Goal: Task Accomplishment & Management: Manage account settings

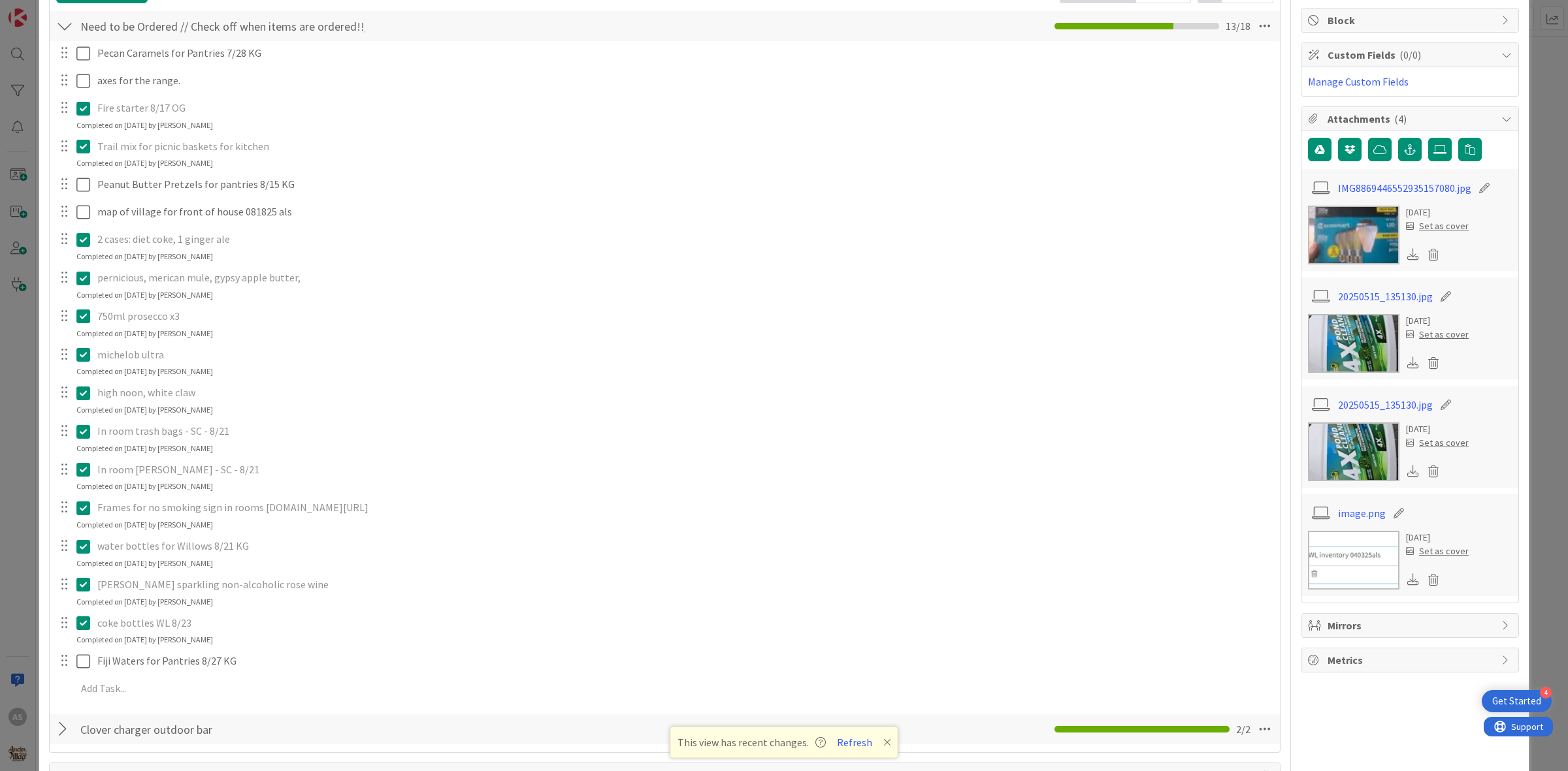
click at [86, 555] on icon at bounding box center [86, 546] width 20 height 16
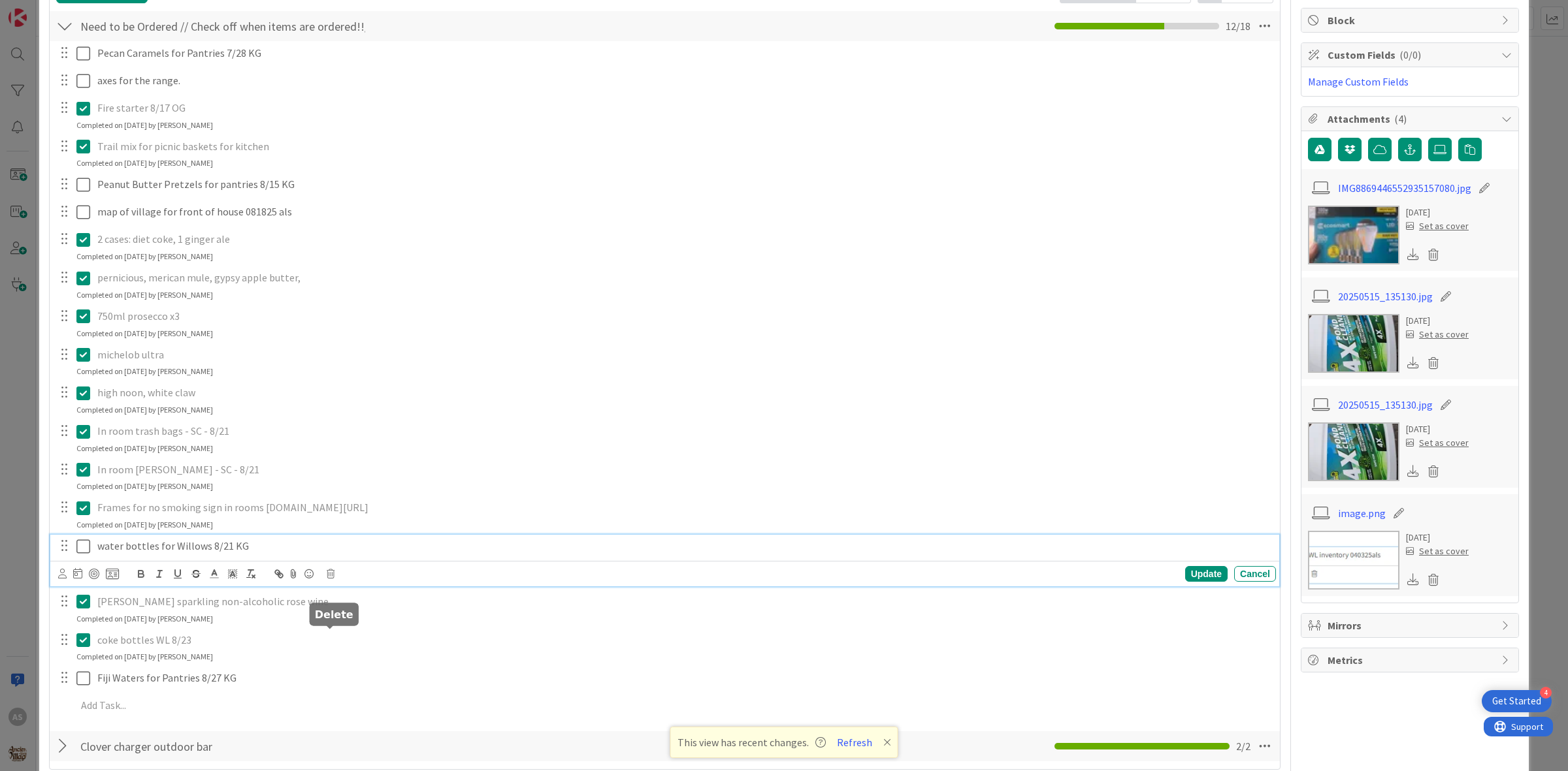
click at [327, 579] on icon at bounding box center [331, 574] width 7 height 9
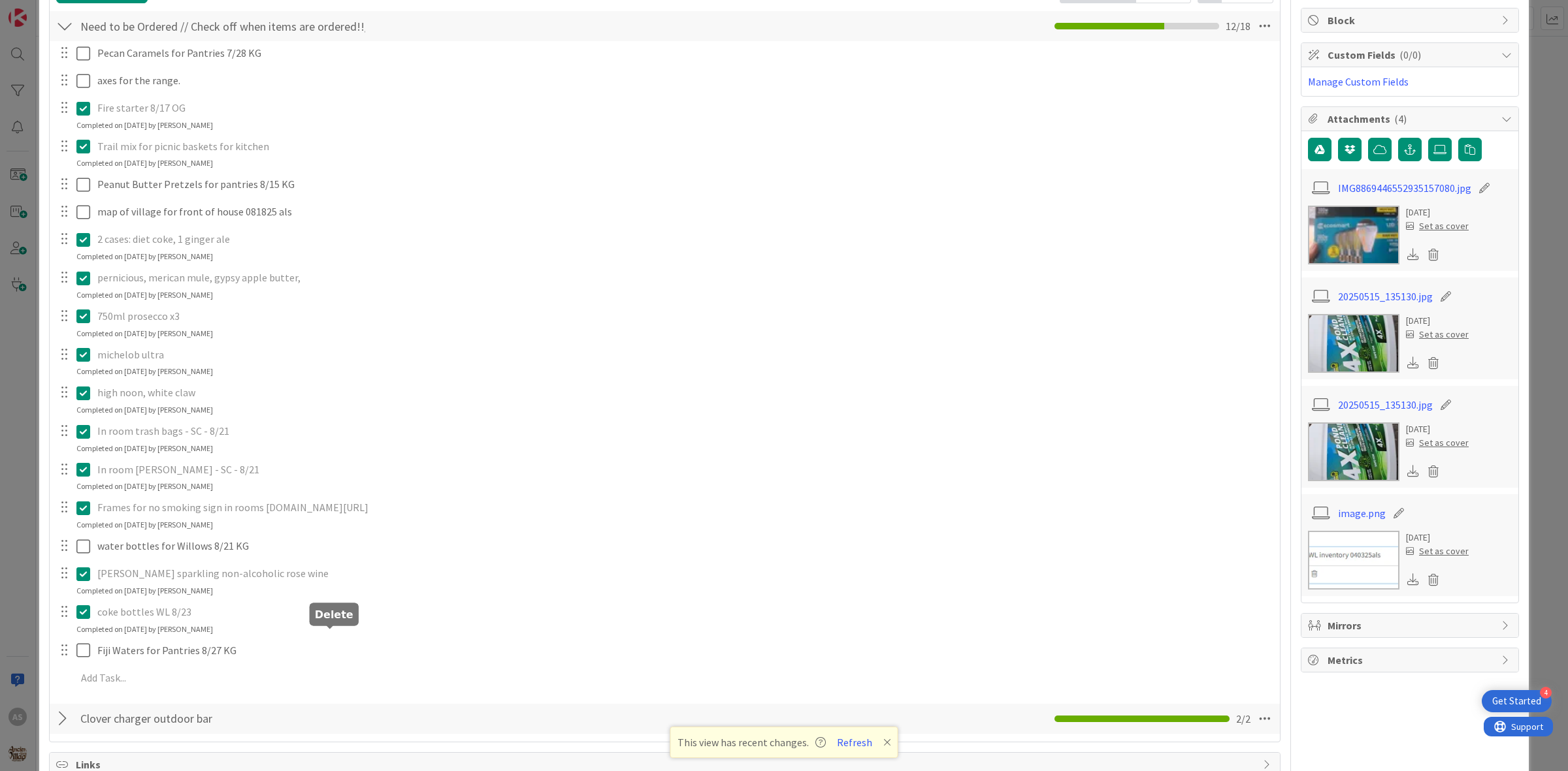
click at [363, 686] on div "Pecan Caramels for Pantries 7/28 KG Update Cancel axes for the range. Update Ca…" at bounding box center [665, 368] width 1218 height 654
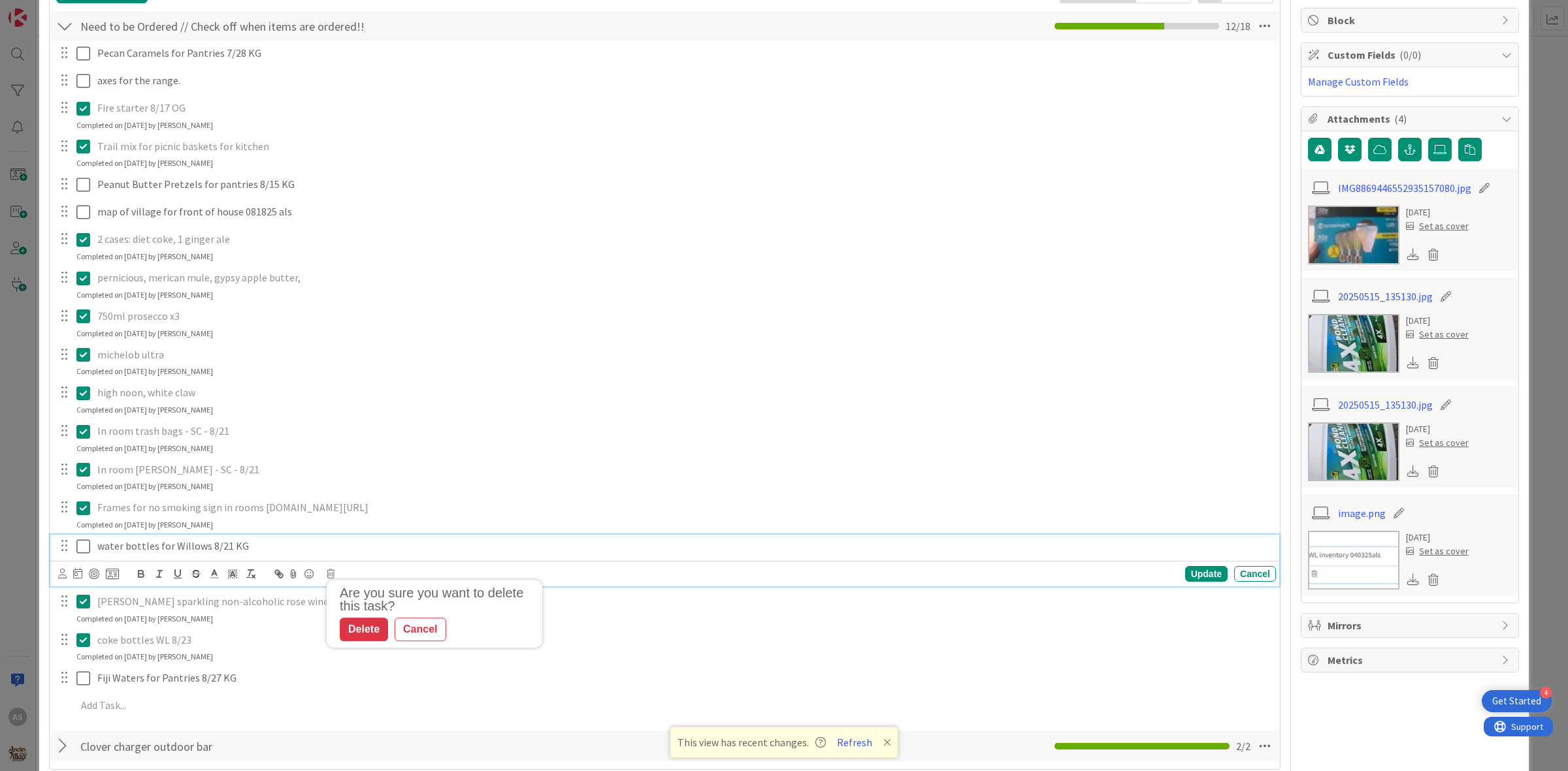
click at [255, 557] on div "water bottles for Willows 8/21 KG" at bounding box center [684, 546] width 1184 height 23
click at [331, 579] on icon at bounding box center [331, 574] width 7 height 9
click at [358, 641] on div "Delete" at bounding box center [364, 629] width 48 height 23
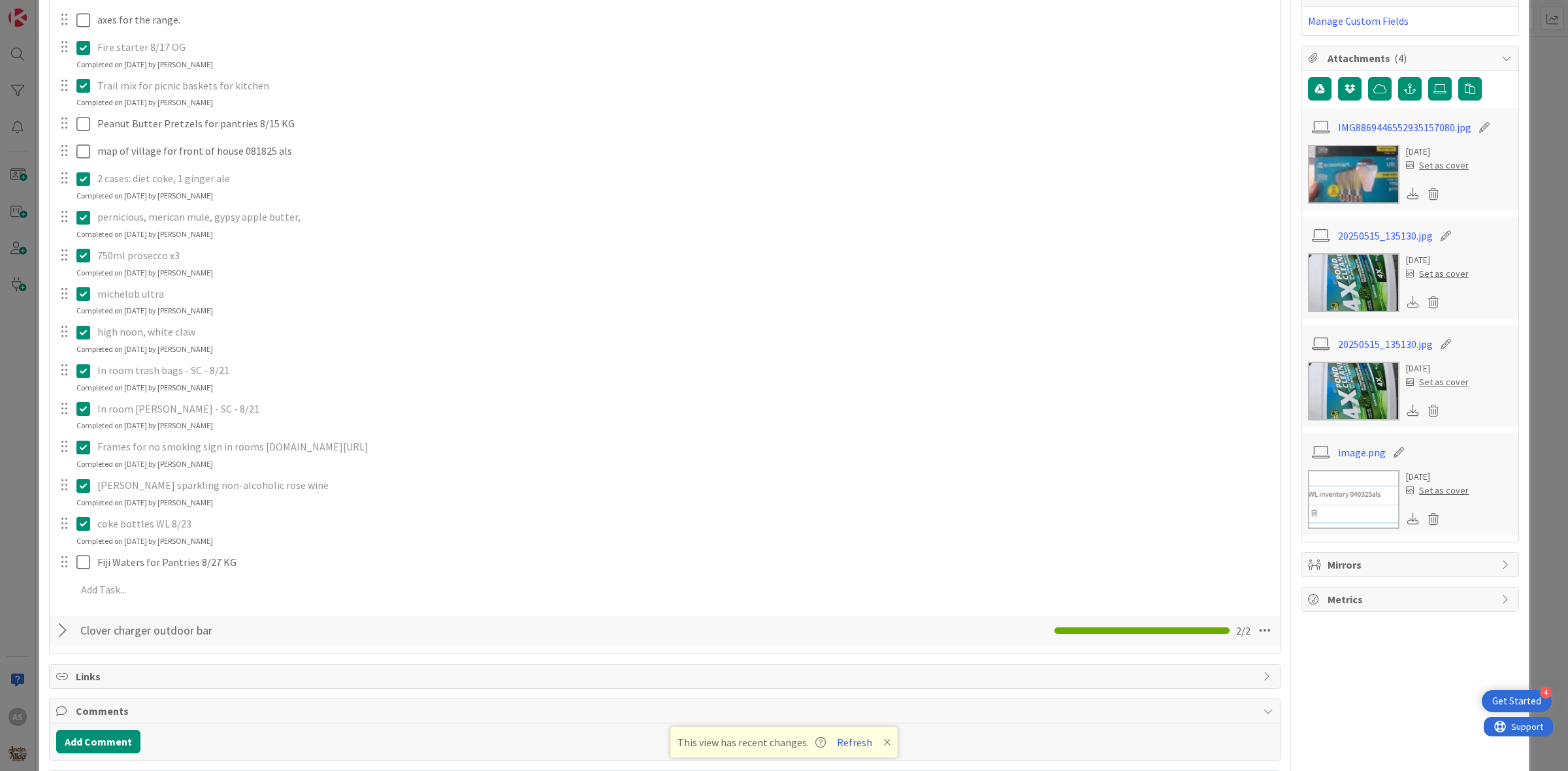
scroll to position [327, 0]
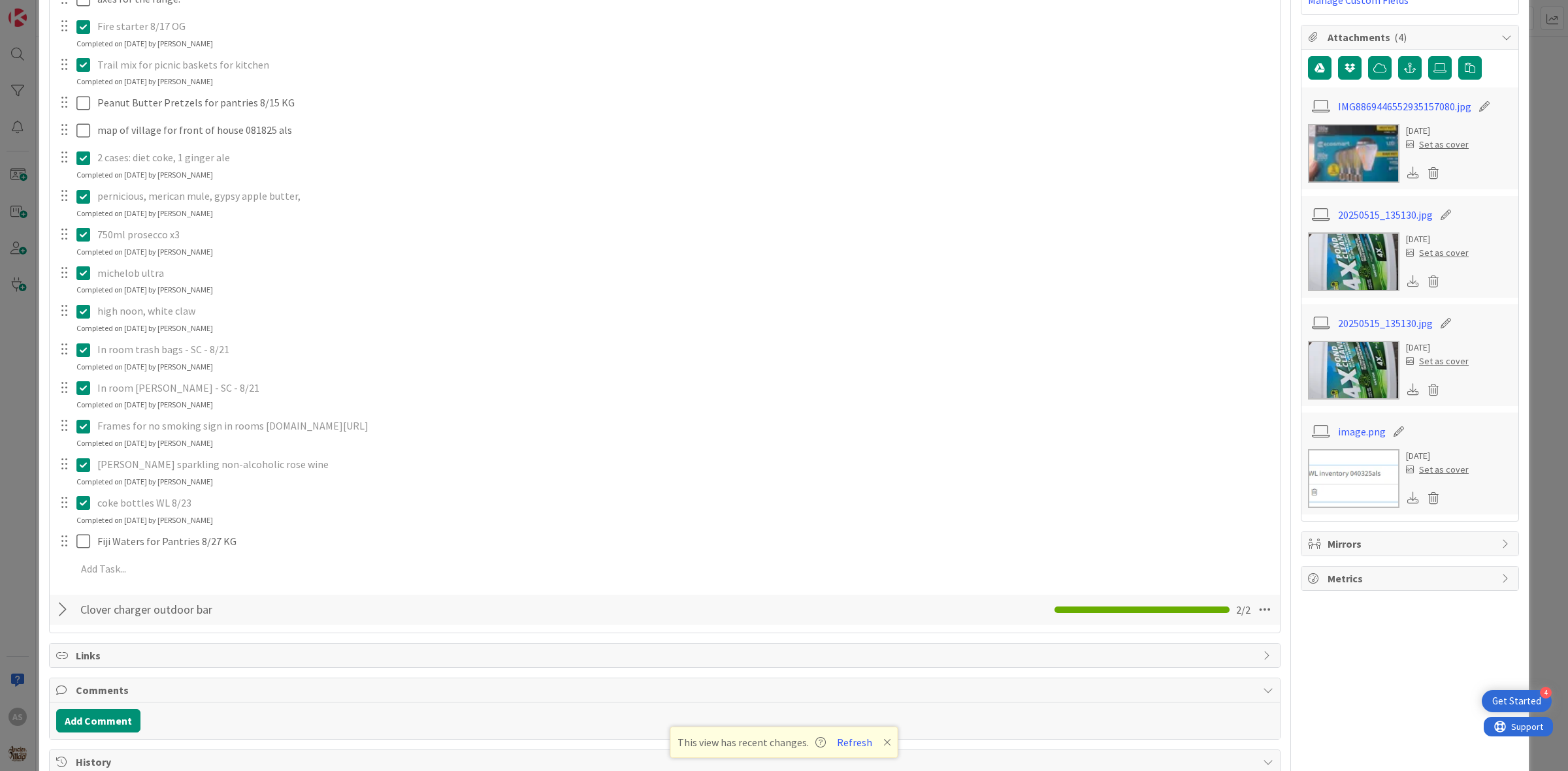
click at [89, 427] on icon at bounding box center [86, 426] width 20 height 16
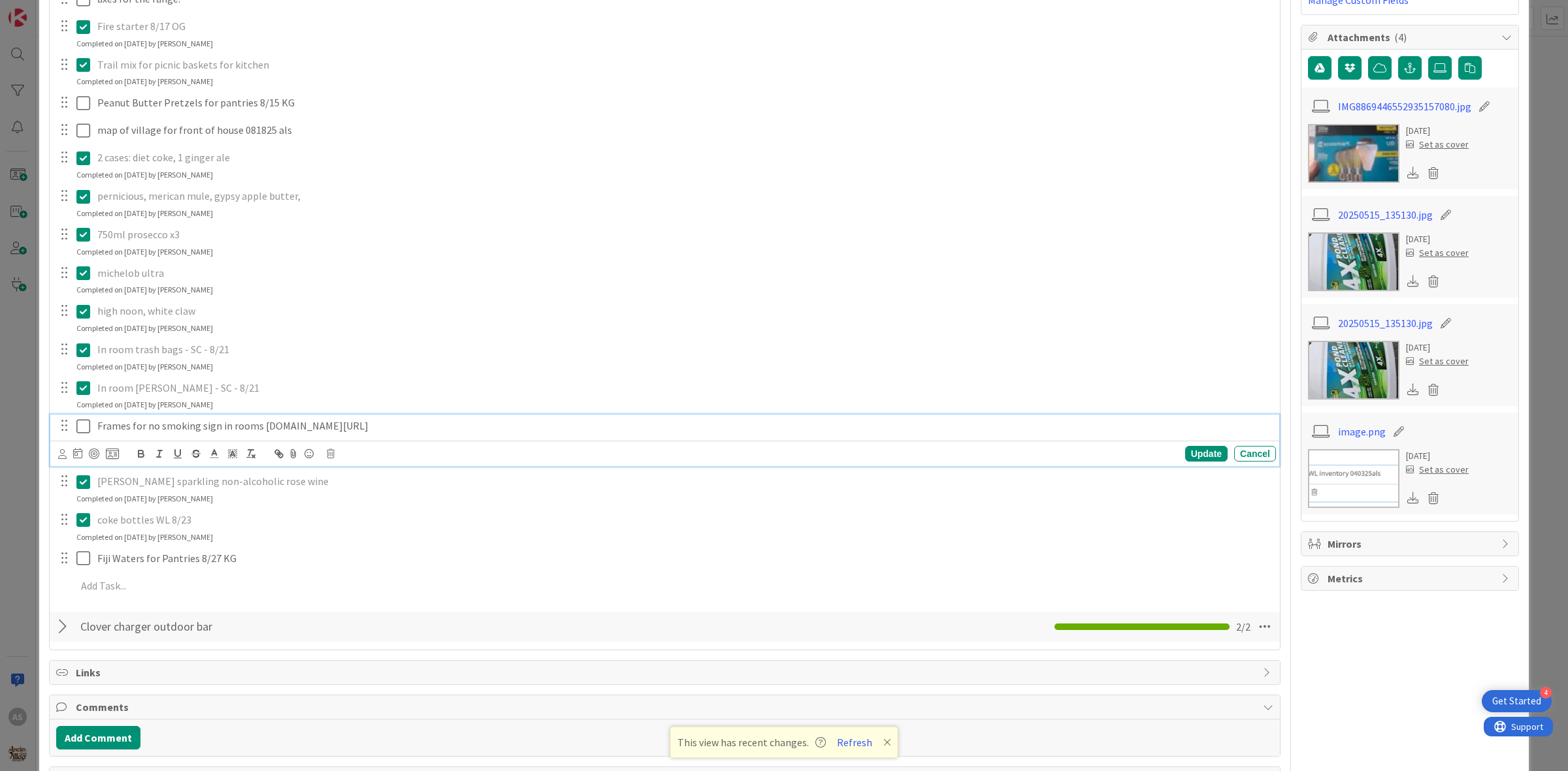
drag, startPoint x: 341, startPoint y: 474, endPoint x: 259, endPoint y: 426, distance: 95.0
click at [259, 426] on p "Frames for no smoking sign in rooms [DOMAIN_NAME][URL]" at bounding box center [684, 426] width 1174 height 15
copy p "[DOMAIN_NAME][URL]"
click at [82, 424] on icon at bounding box center [86, 426] width 20 height 16
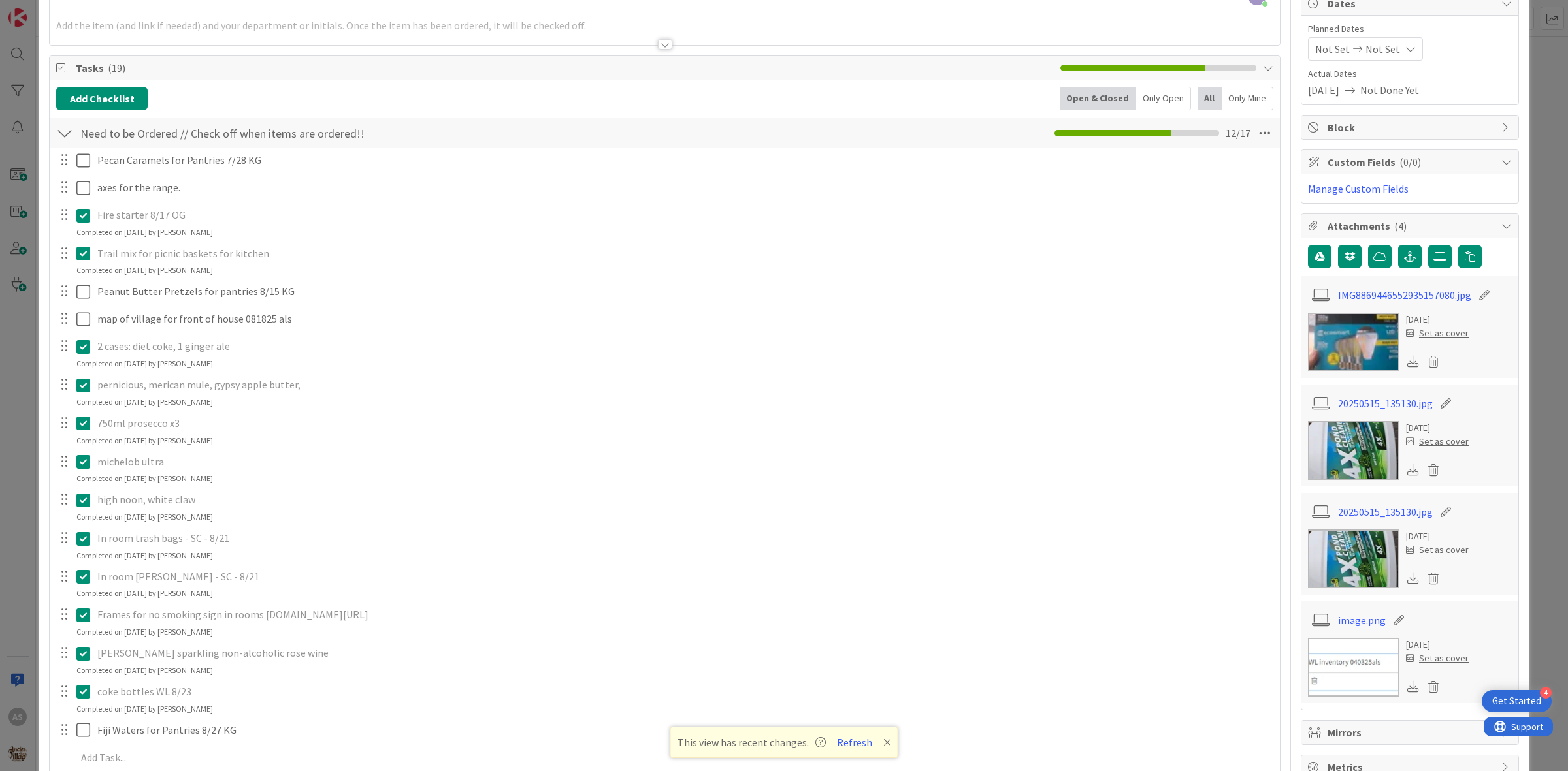
scroll to position [0, 0]
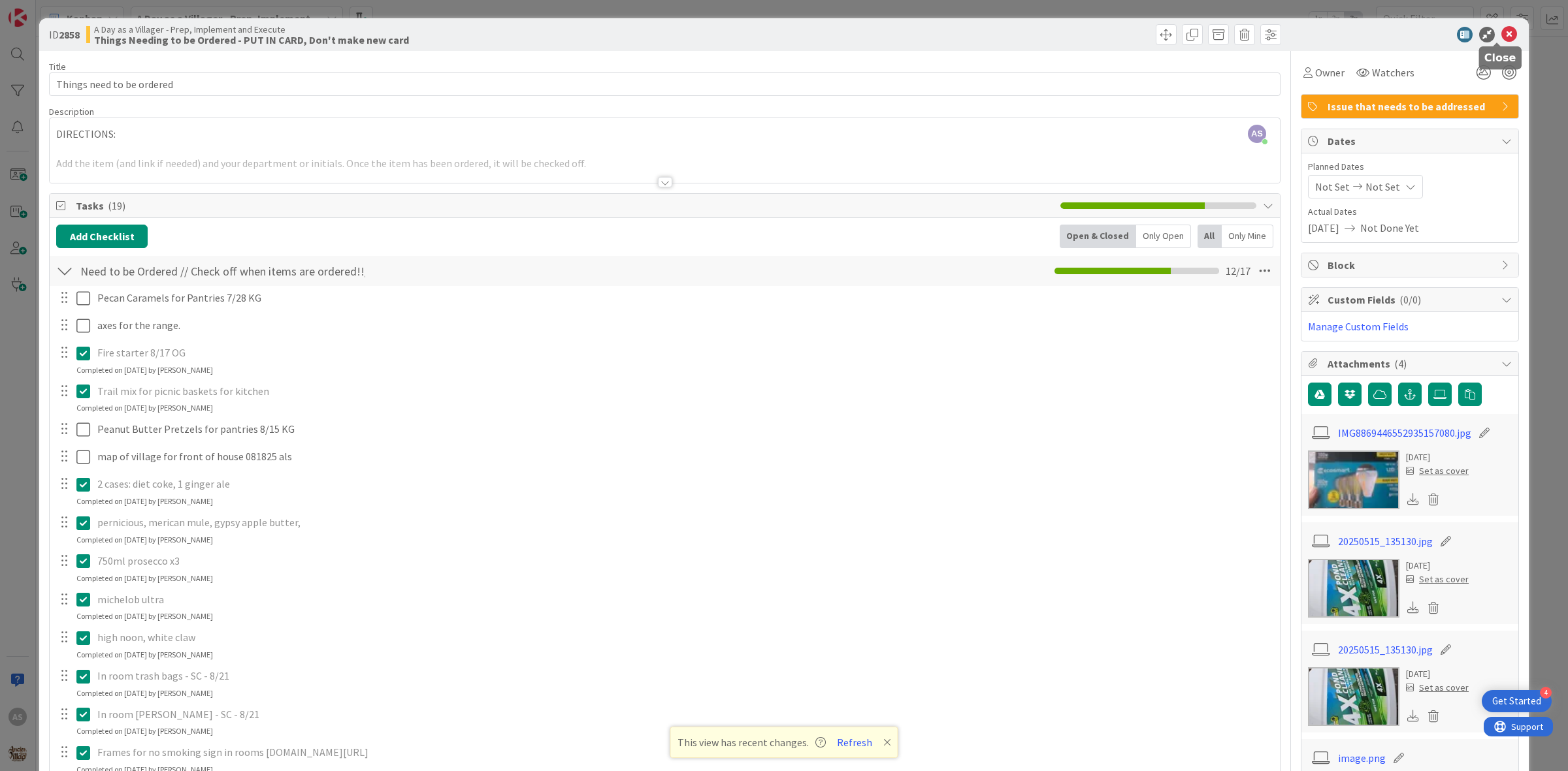
click at [1502, 33] on icon at bounding box center [1509, 34] width 16 height 16
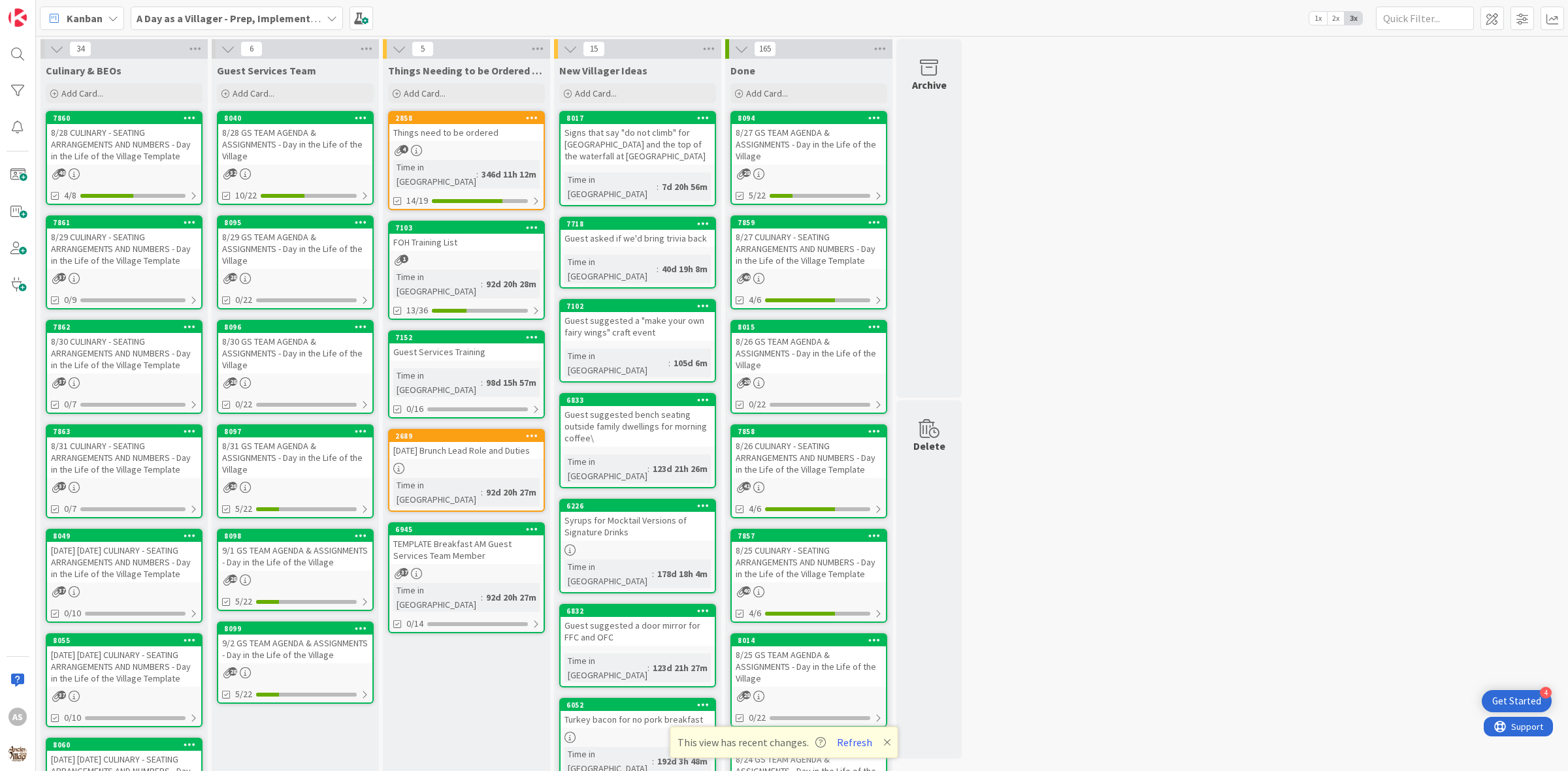
click at [146, 150] on div "8/28 CULINARY - SEATING ARRANGEMENTS AND NUMBERS - Day in the Life of the Villa…" at bounding box center [125, 145] width 154 height 41
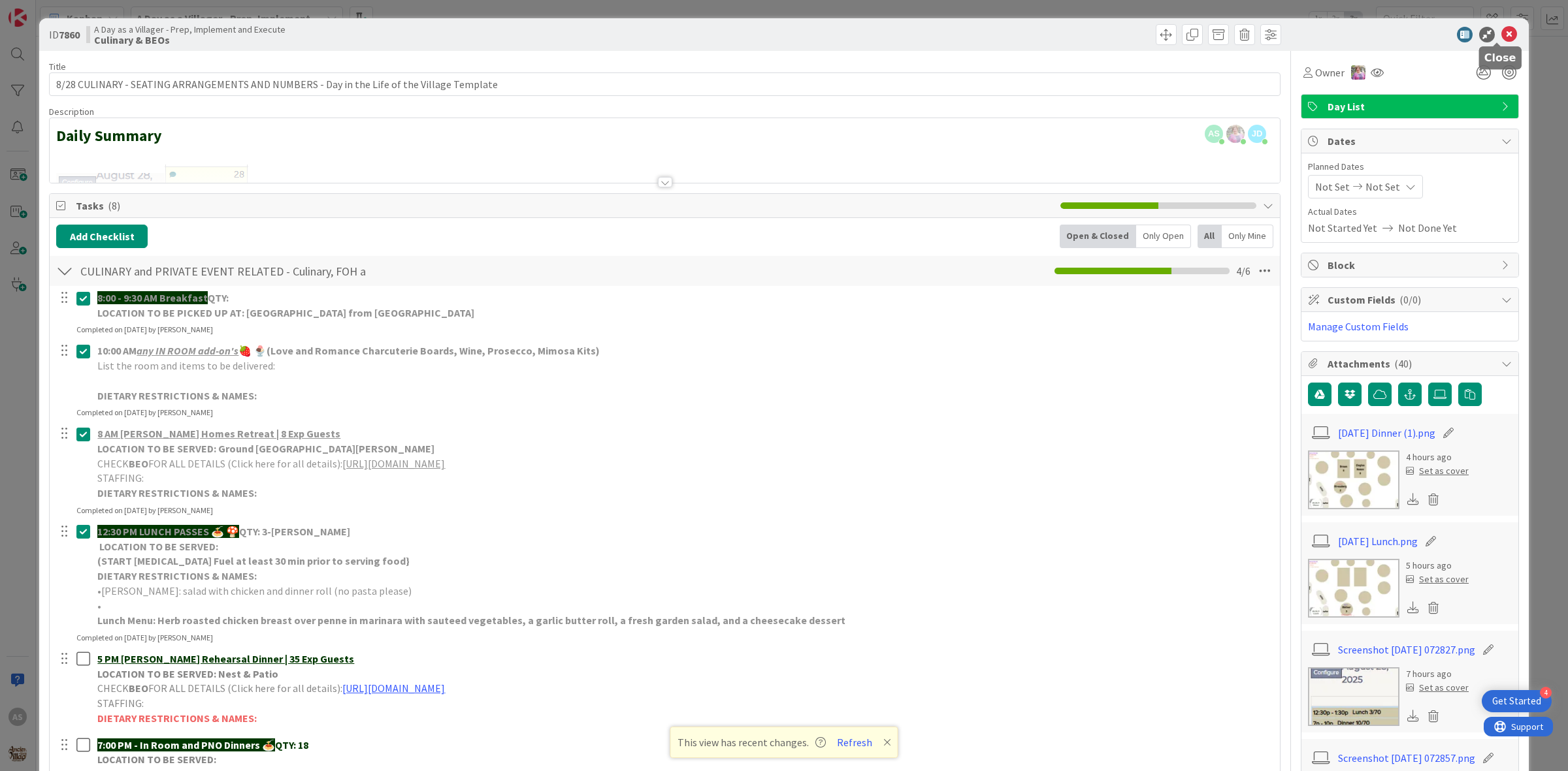
click at [1502, 33] on icon at bounding box center [1509, 34] width 16 height 16
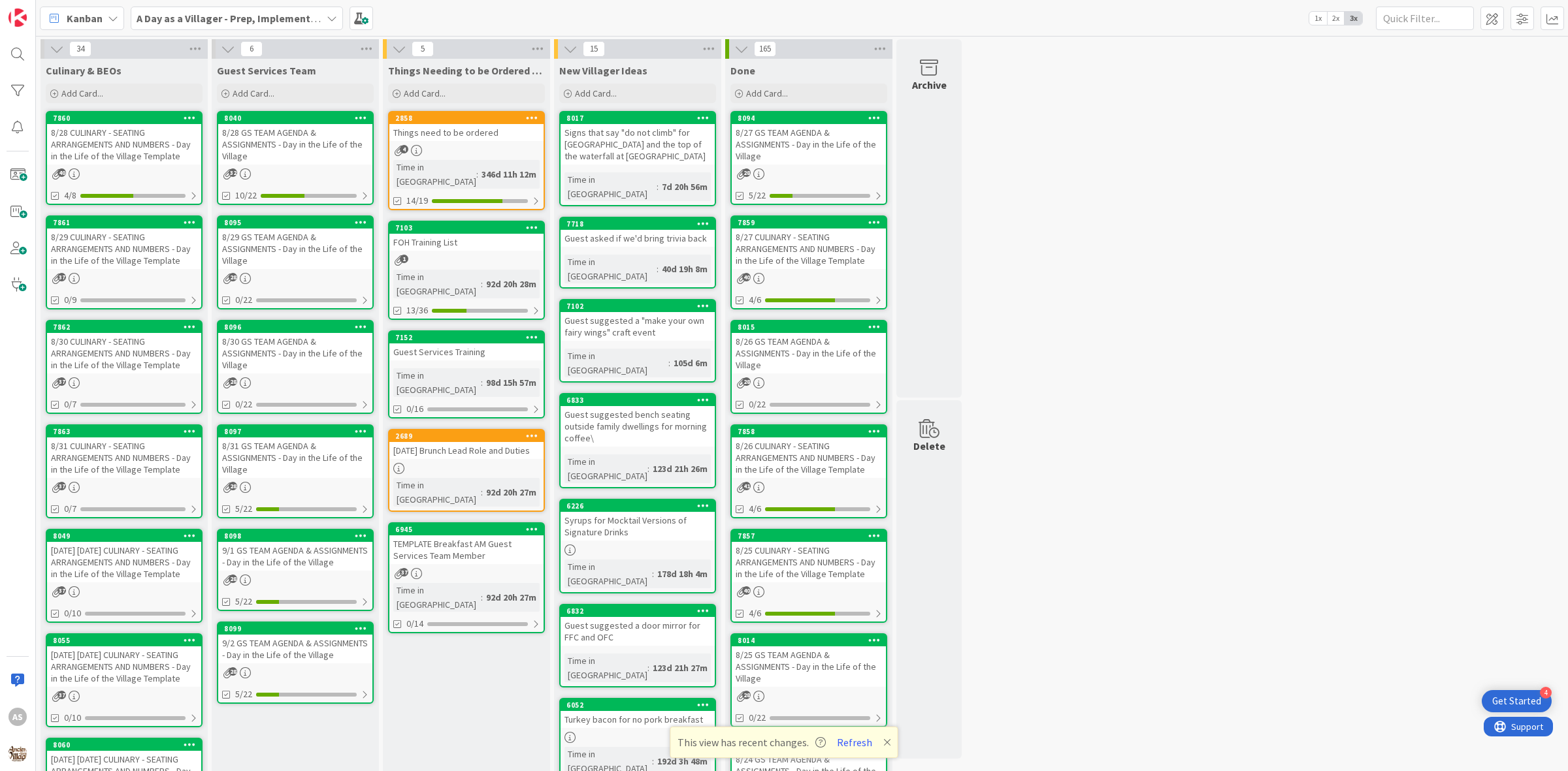
click at [514, 136] on div "Things need to be ordered" at bounding box center [467, 133] width 154 height 17
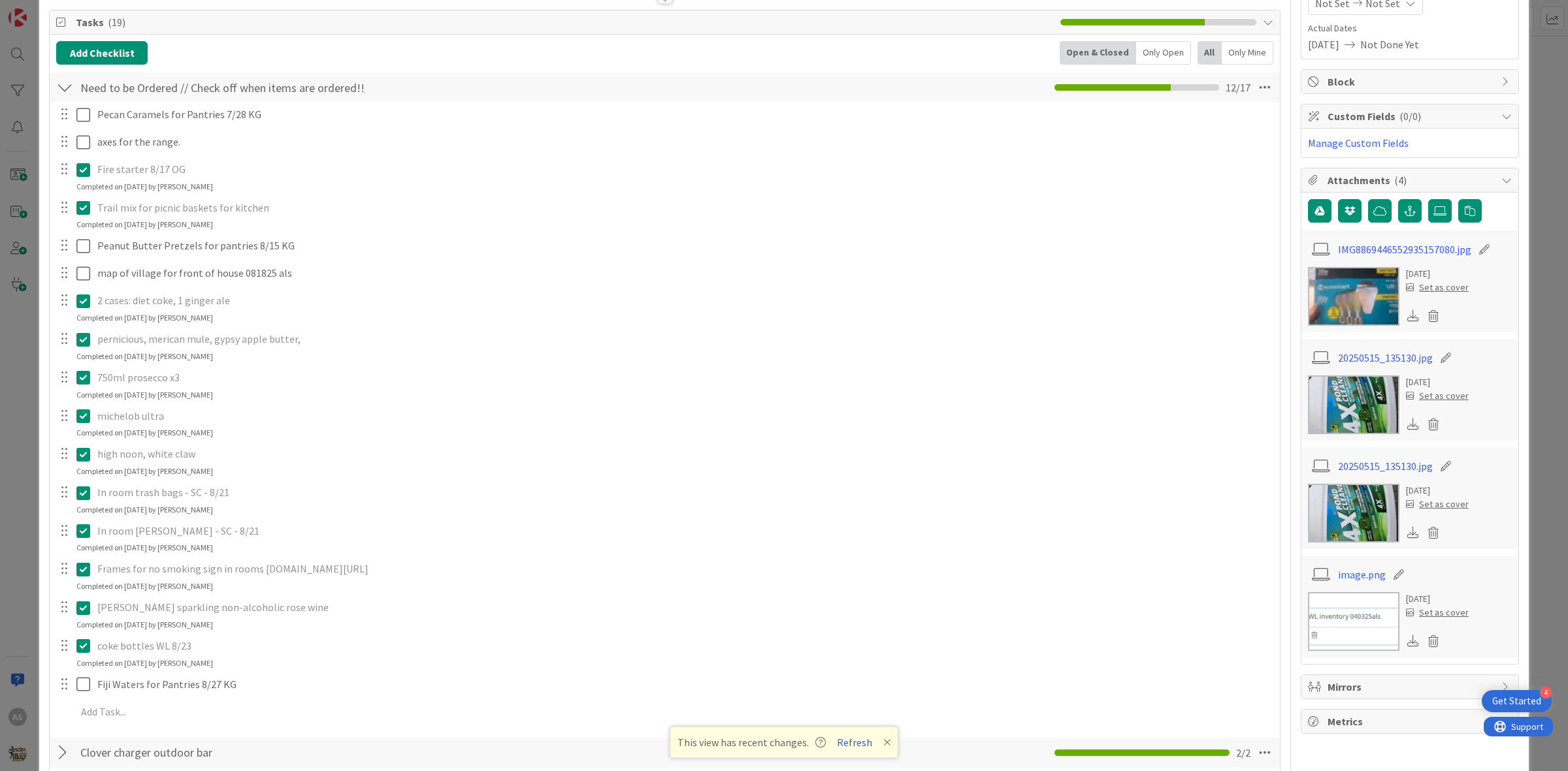
scroll to position [490, 0]
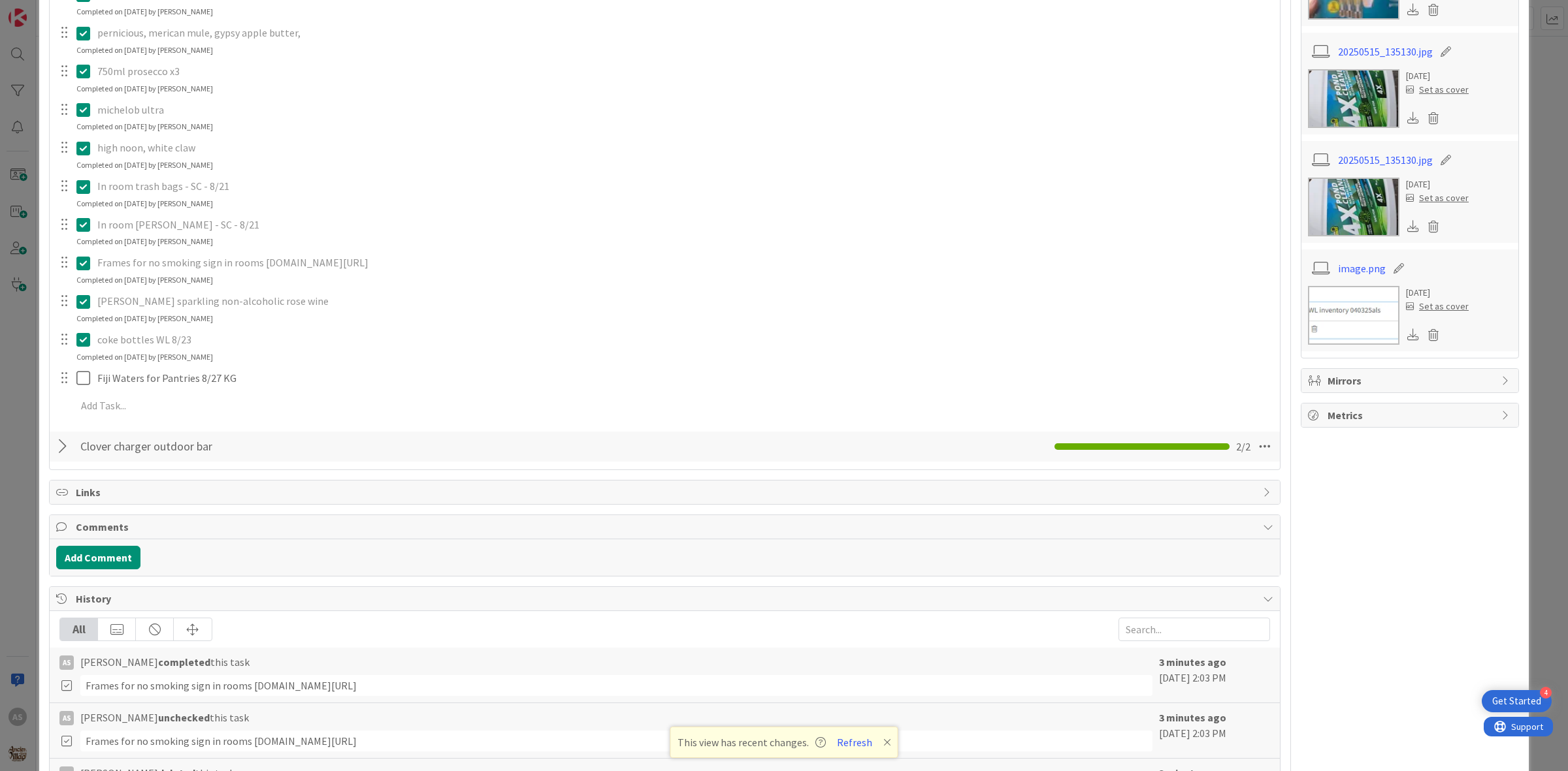
click at [84, 269] on icon at bounding box center [86, 263] width 20 height 16
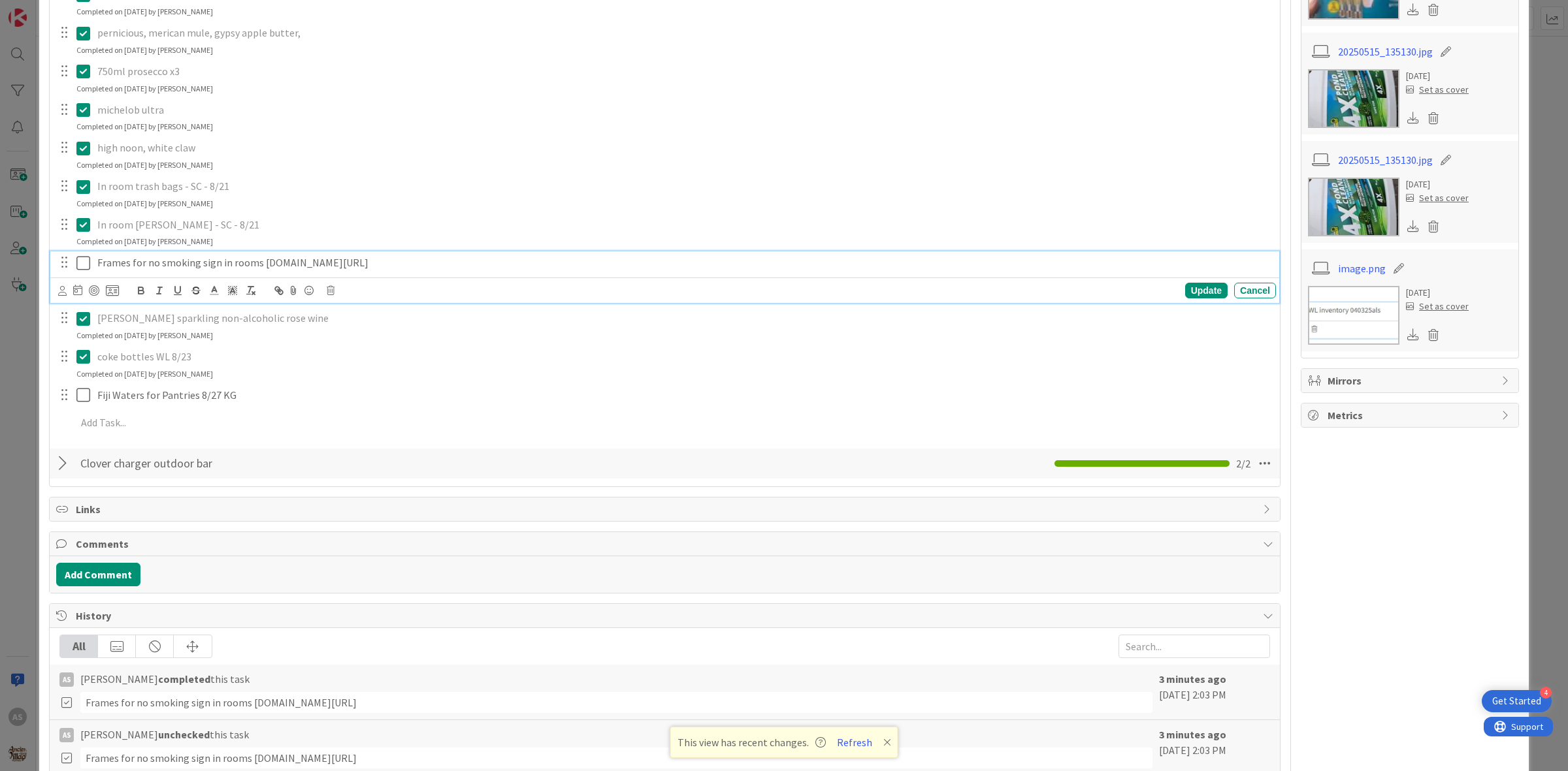
click at [331, 295] on icon at bounding box center [331, 291] width 7 height 9
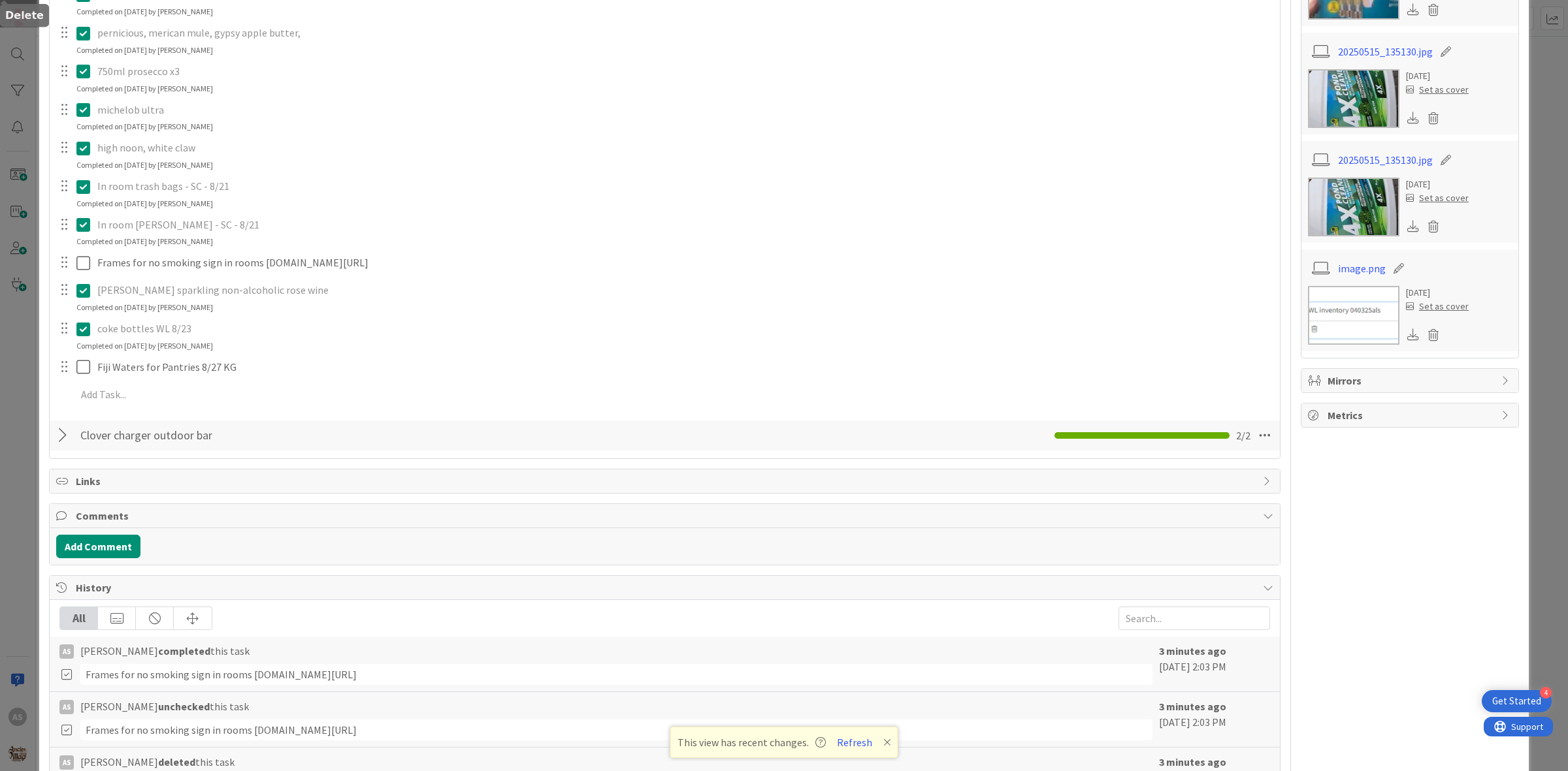
click at [374, 410] on div "Pecan Caramels for Pantries 7/28 KG Update Cancel axes for the range. Update Ca…" at bounding box center [665, 104] width 1218 height 615
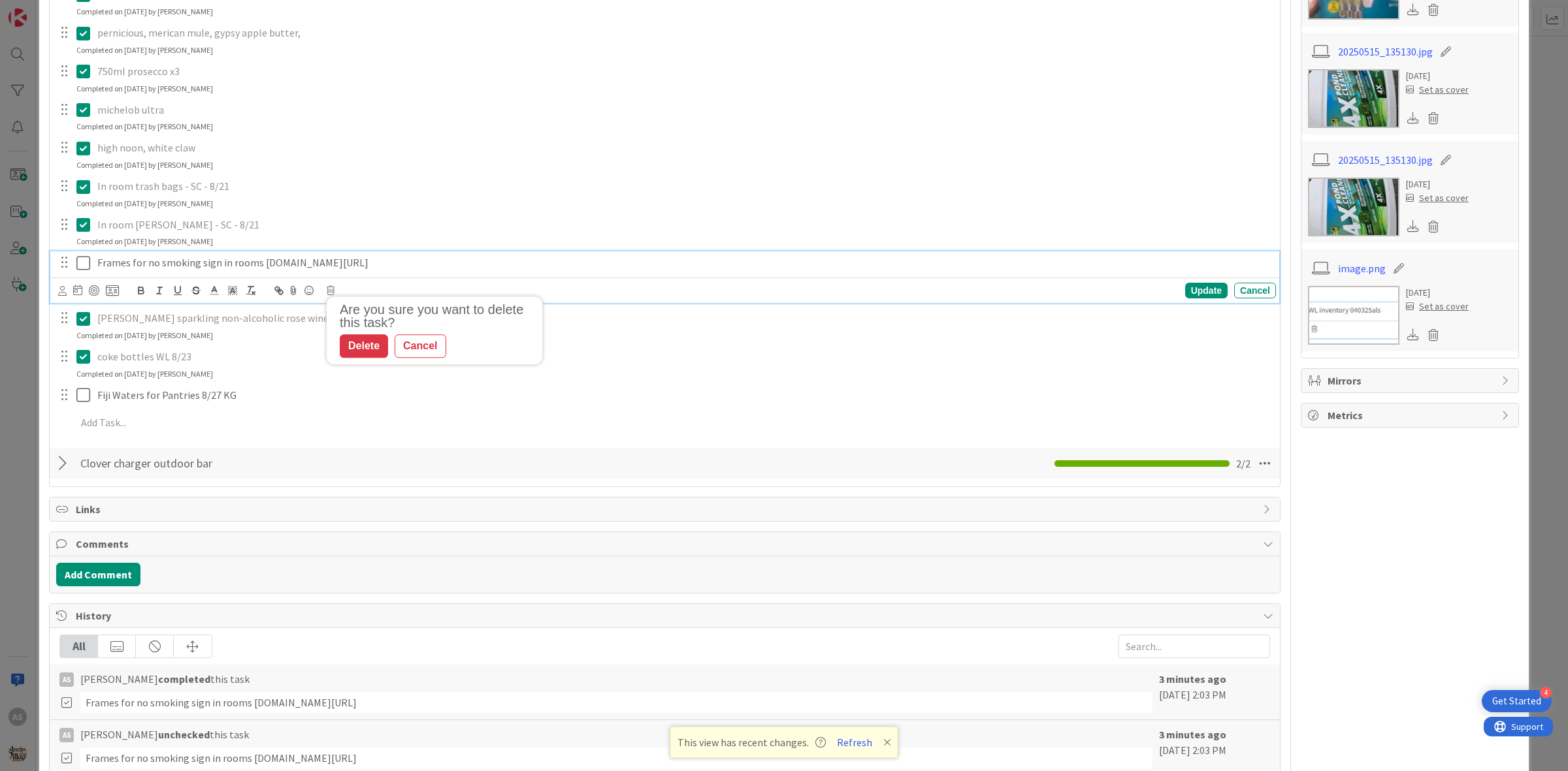
click at [355, 270] on p "Frames for no smoking sign in rooms [DOMAIN_NAME][URL]" at bounding box center [684, 263] width 1174 height 15
click at [452, 270] on p "Frames for no smoking sign in rooms [DOMAIN_NAME][URL]" at bounding box center [684, 263] width 1174 height 15
click at [334, 295] on icon at bounding box center [331, 291] width 7 height 9
click at [376, 358] on div "Delete" at bounding box center [364, 346] width 48 height 23
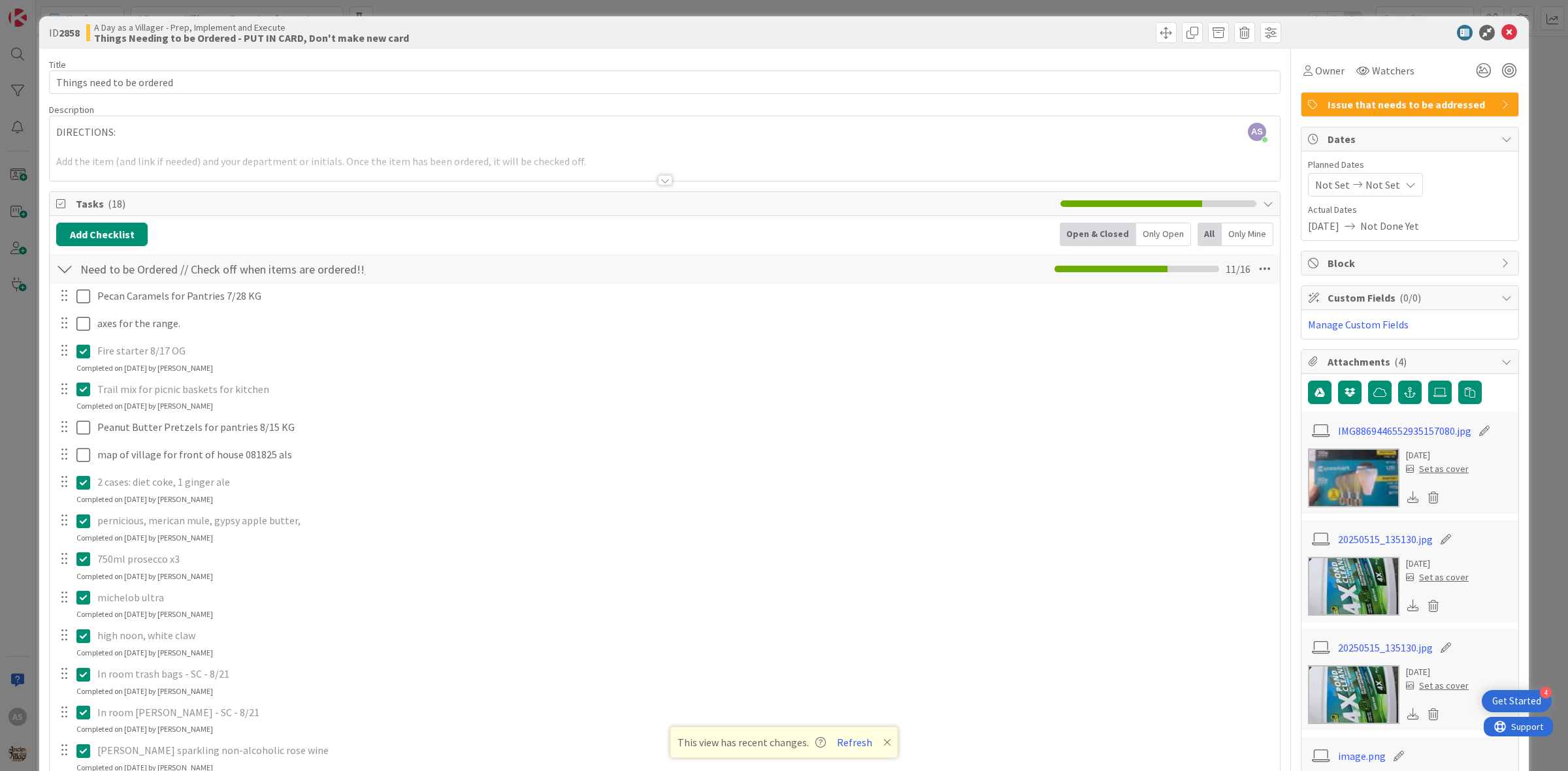
scroll to position [0, 0]
